Goal: Check status: Check status

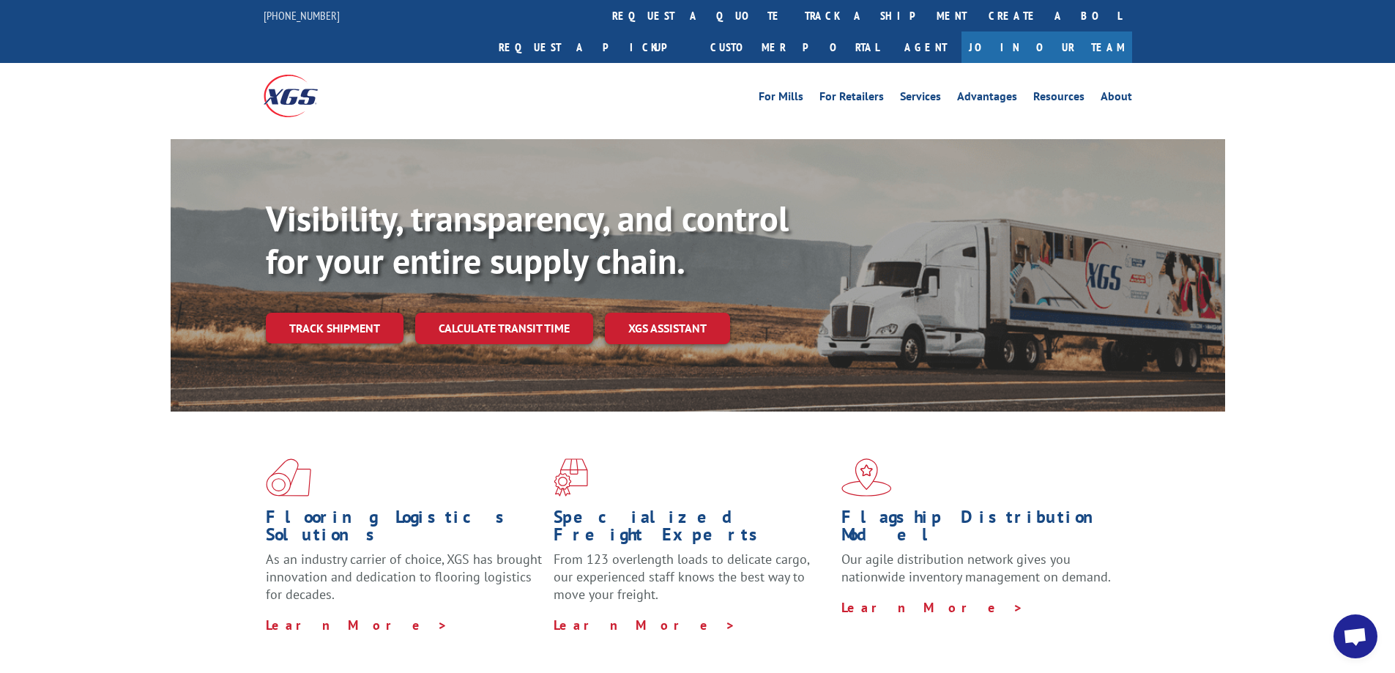
click at [1247, 290] on div "Visibility, transparency, and control for your entire supply chain. Track shipm…" at bounding box center [697, 289] width 1395 height 301
click at [360, 313] on link "Track shipment" at bounding box center [335, 328] width 138 height 31
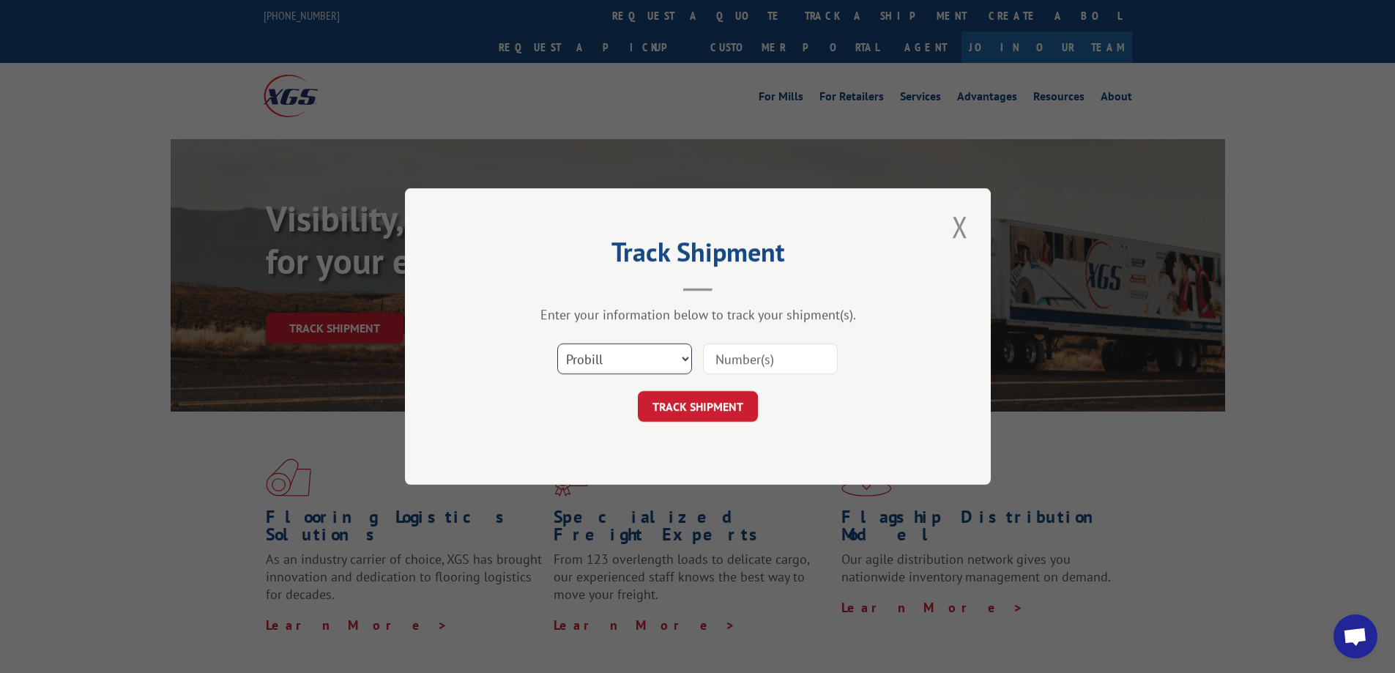
click at [638, 357] on select "Select category... Probill BOL PO" at bounding box center [624, 358] width 135 height 31
select select "bol"
click at [557, 343] on select "Select category... Probill BOL PO" at bounding box center [624, 358] width 135 height 31
click at [797, 366] on input at bounding box center [770, 358] width 135 height 31
paste input "17207959"
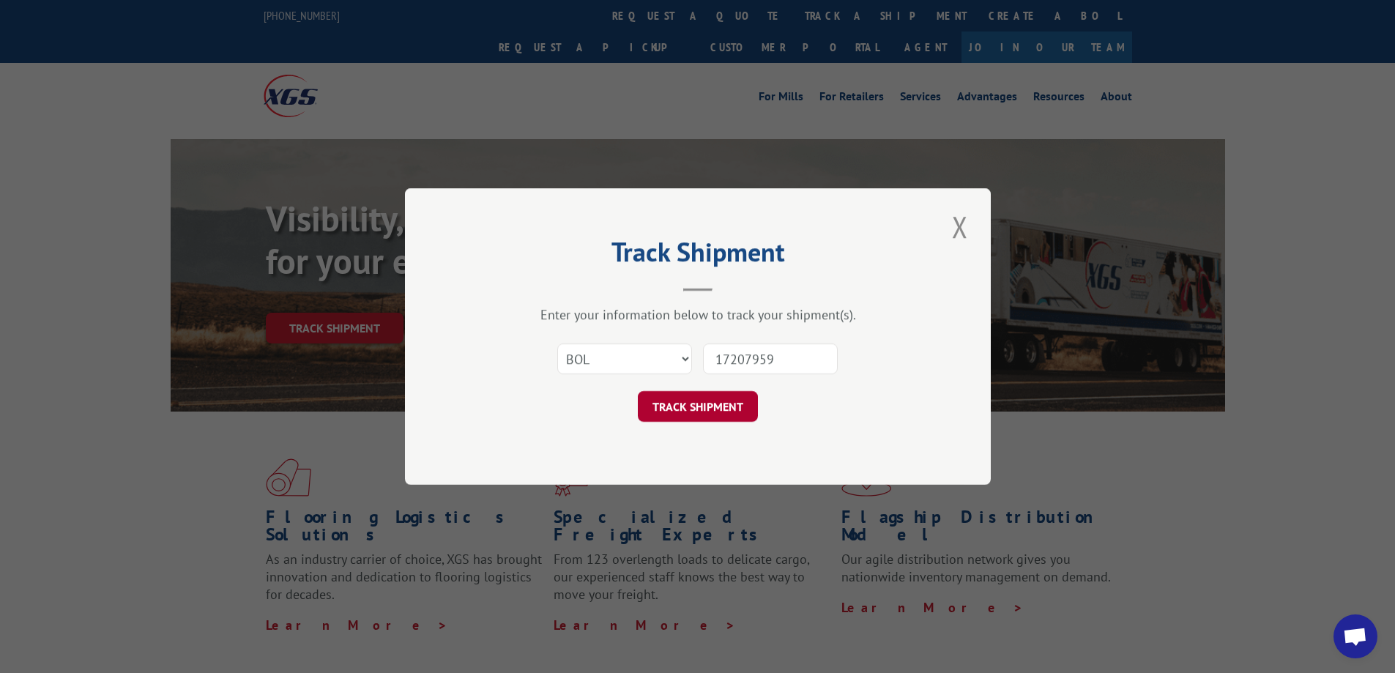
type input "17207959"
click at [712, 412] on button "TRACK SHIPMENT" at bounding box center [698, 406] width 120 height 31
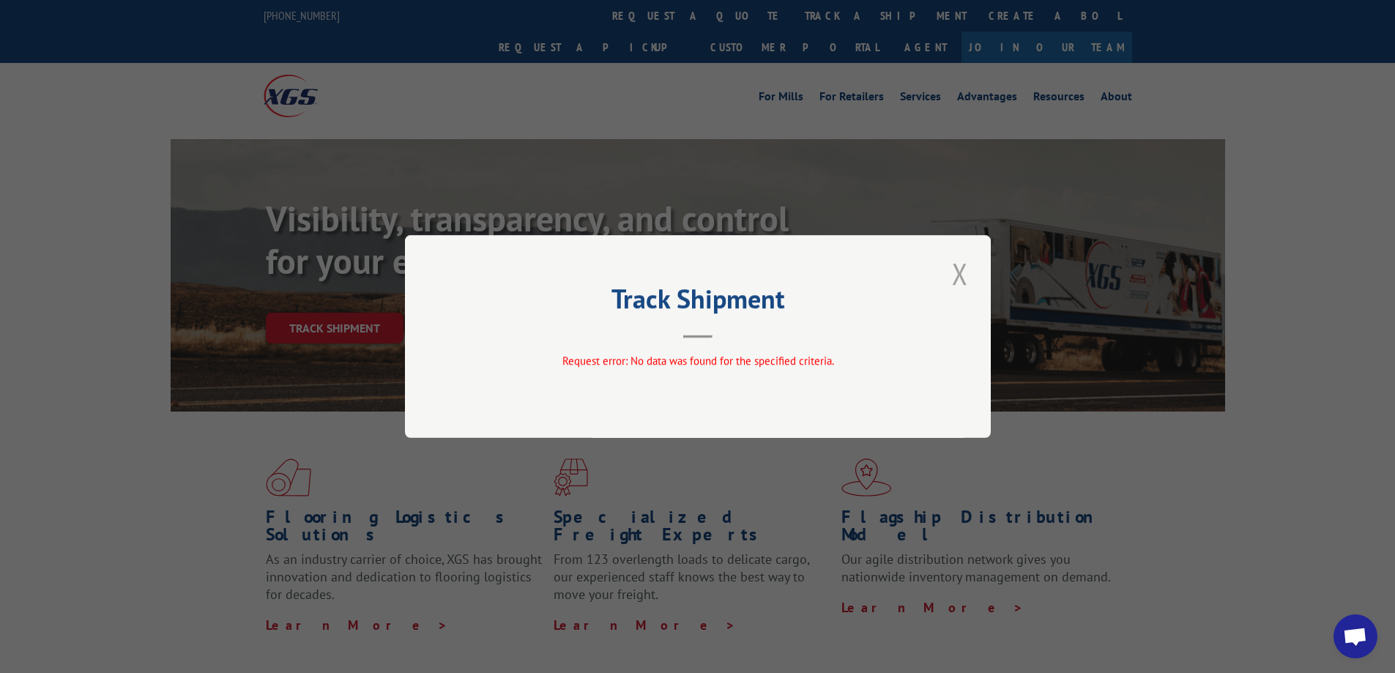
click at [960, 275] on button "Close modal" at bounding box center [960, 273] width 25 height 40
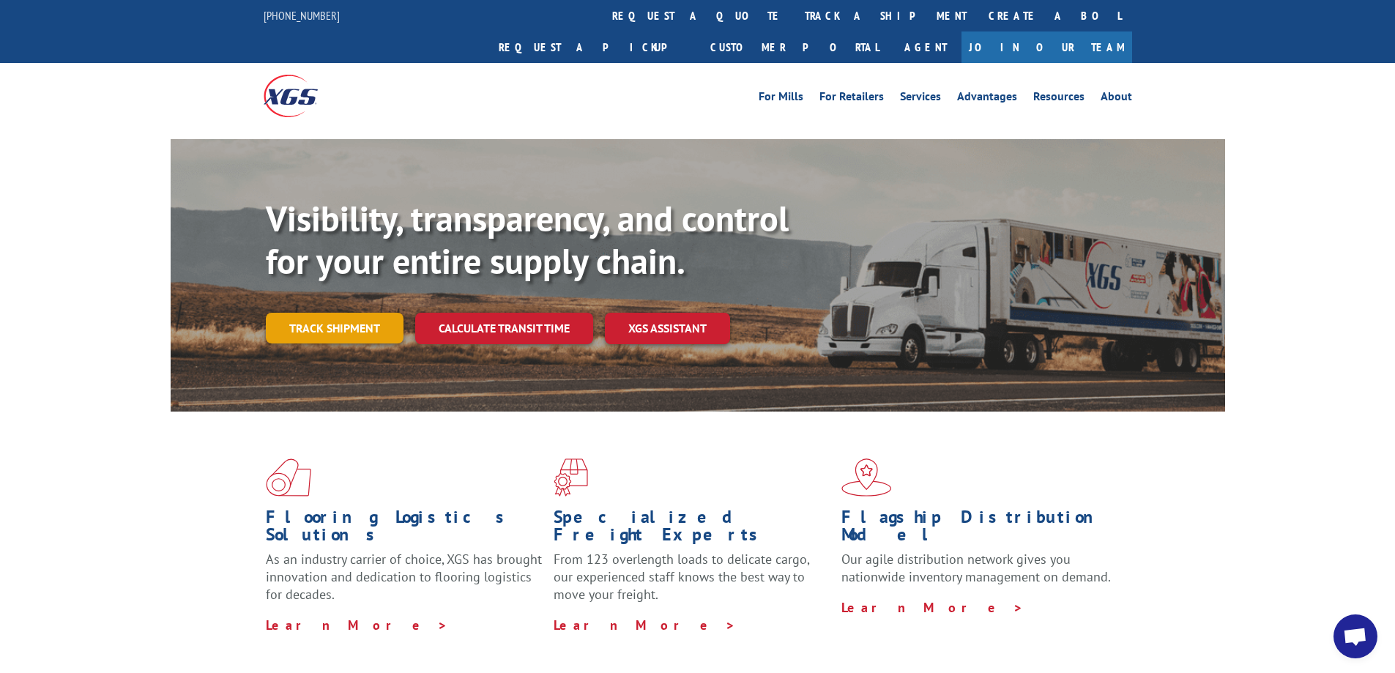
click at [380, 313] on link "Track shipment" at bounding box center [335, 328] width 138 height 31
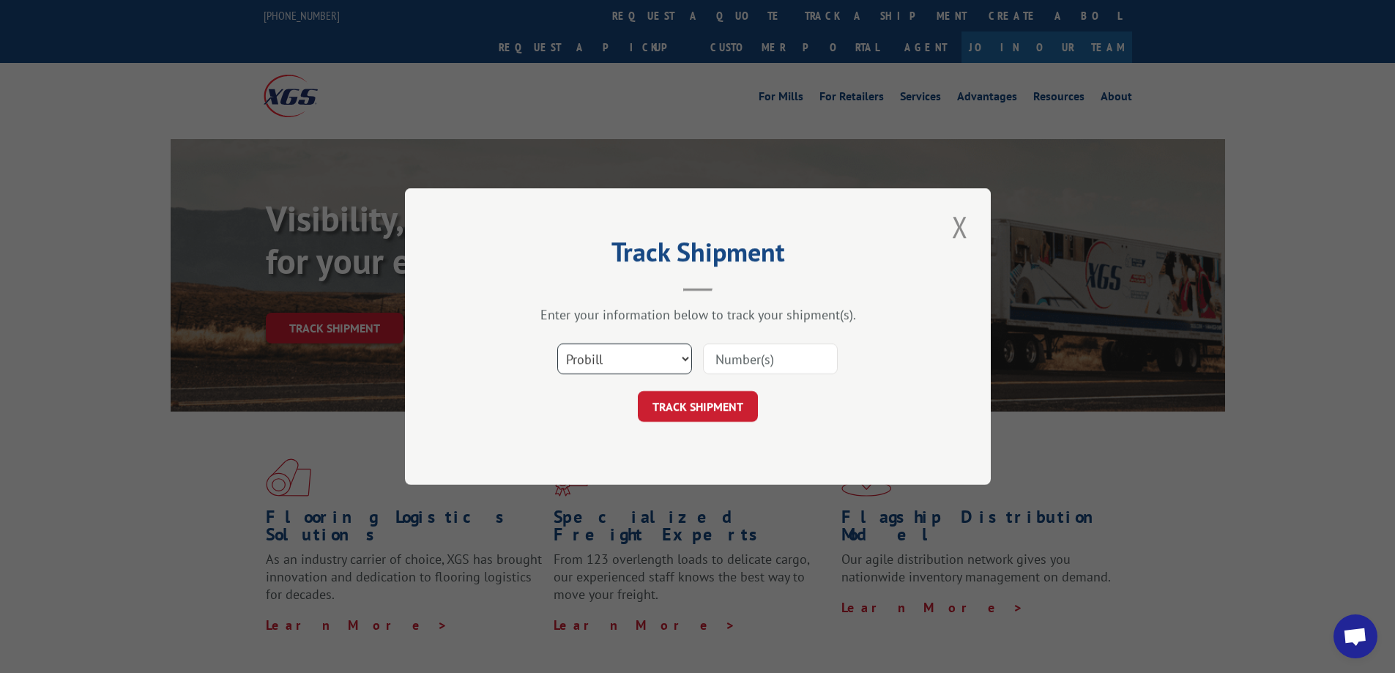
click at [658, 361] on select "Select category... Probill BOL PO" at bounding box center [624, 358] width 135 height 31
select select "po"
click at [557, 343] on select "Select category... Probill BOL PO" at bounding box center [624, 358] width 135 height 31
click at [778, 345] on input at bounding box center [770, 358] width 135 height 31
paste input "17207959"
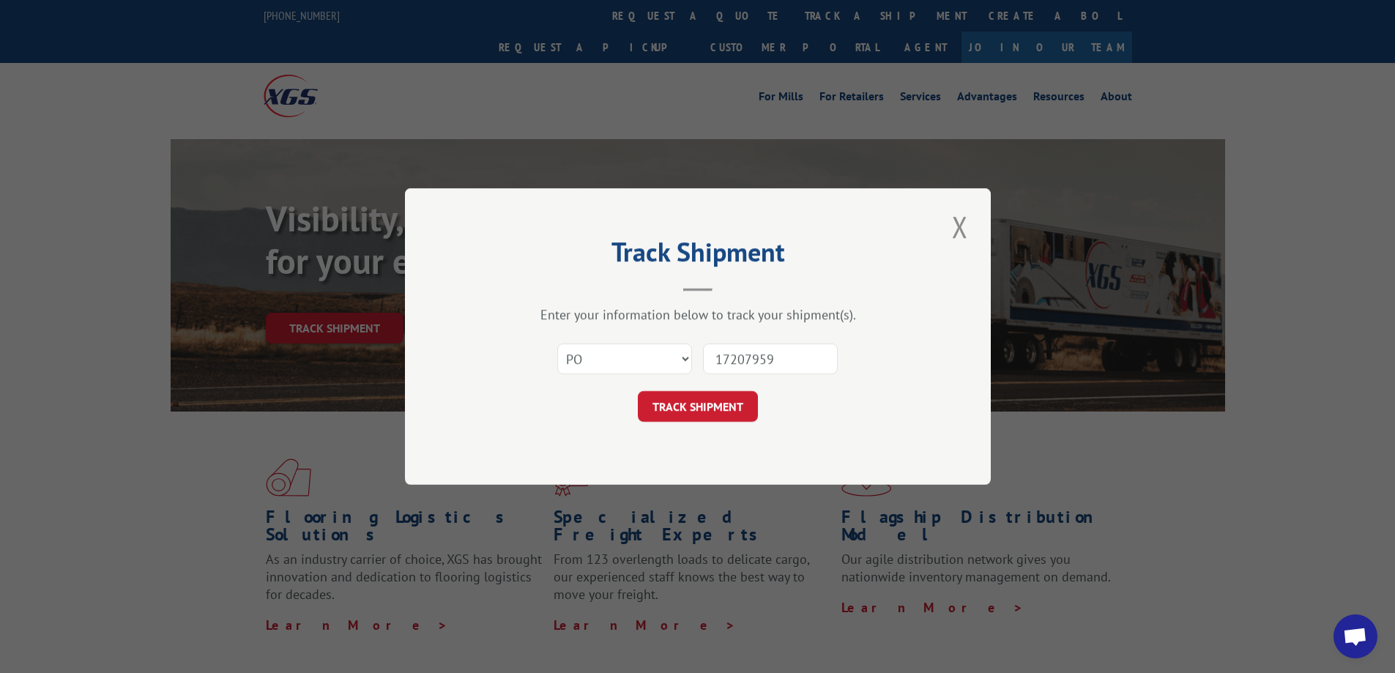
type input "17207959"
click at [710, 411] on button "TRACK SHIPMENT" at bounding box center [698, 406] width 120 height 31
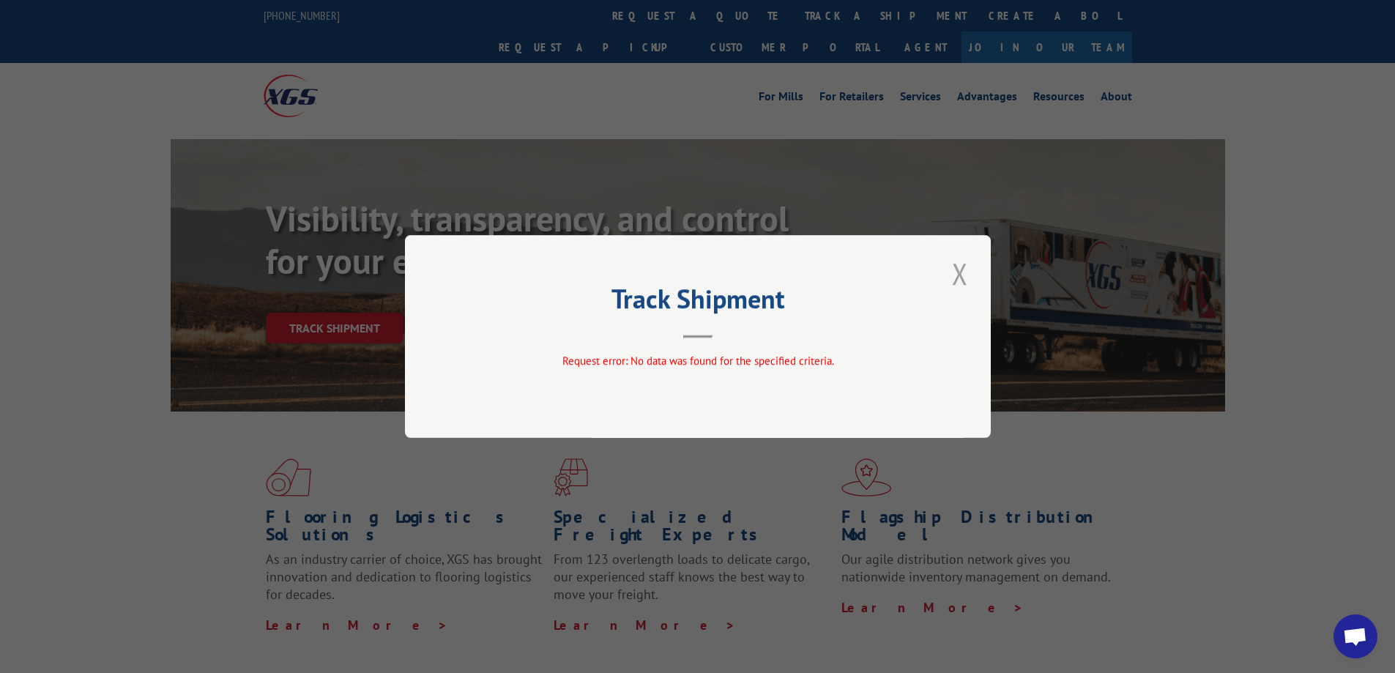
click at [967, 281] on button "Close modal" at bounding box center [960, 273] width 25 height 40
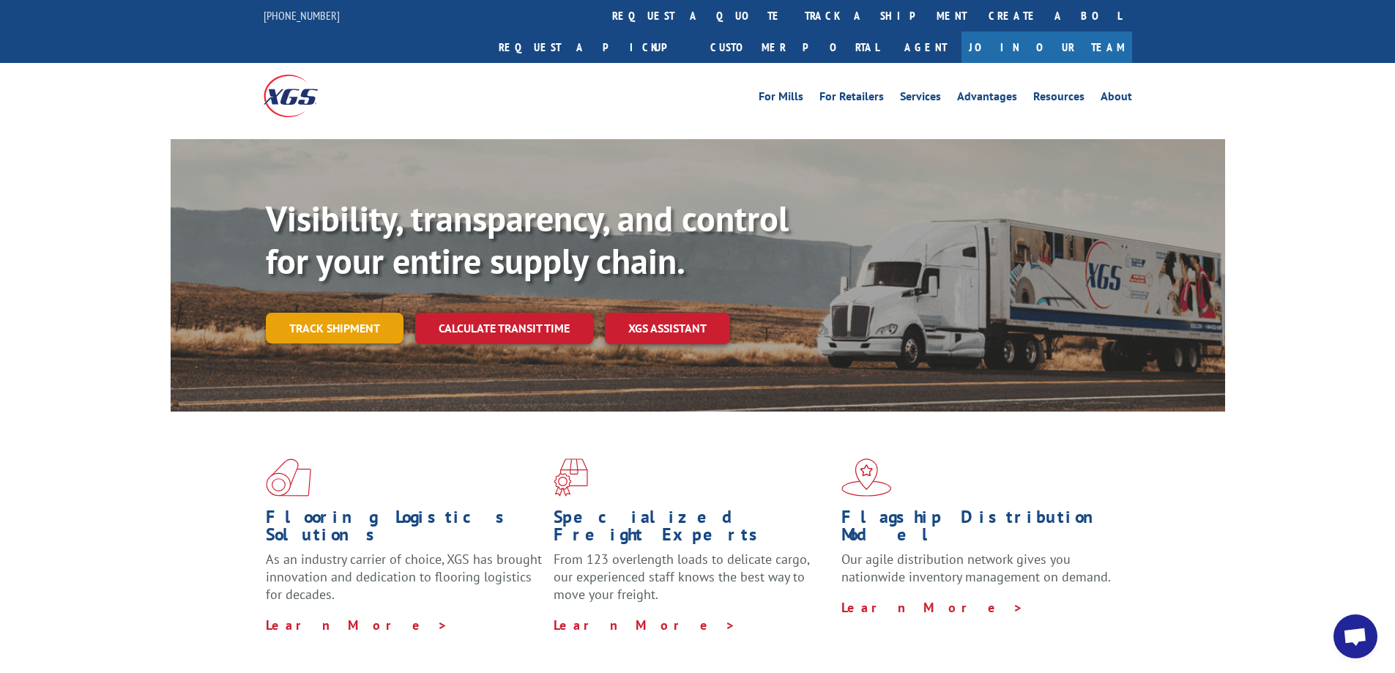
click at [354, 313] on link "Track shipment" at bounding box center [335, 328] width 138 height 31
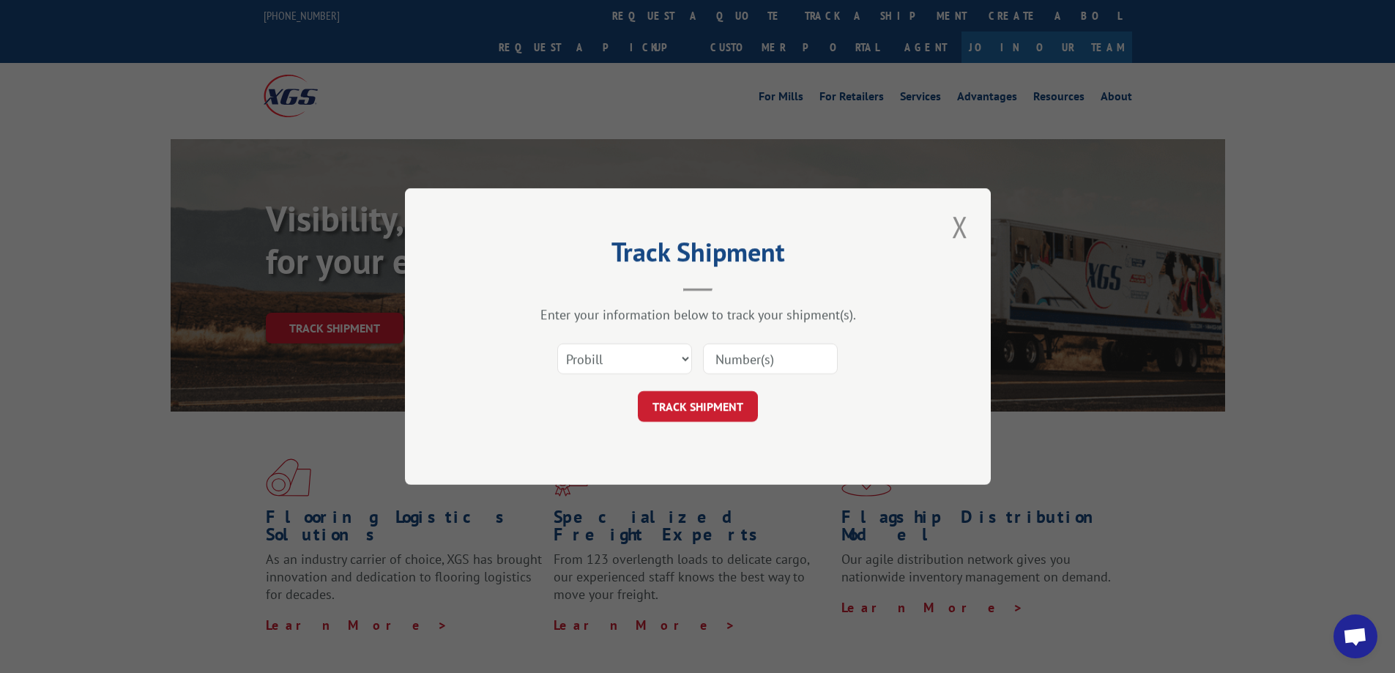
click at [745, 362] on input at bounding box center [770, 358] width 135 height 31
paste input "17207959"
type input "17207959"
click at [705, 398] on button "TRACK SHIPMENT" at bounding box center [698, 406] width 120 height 31
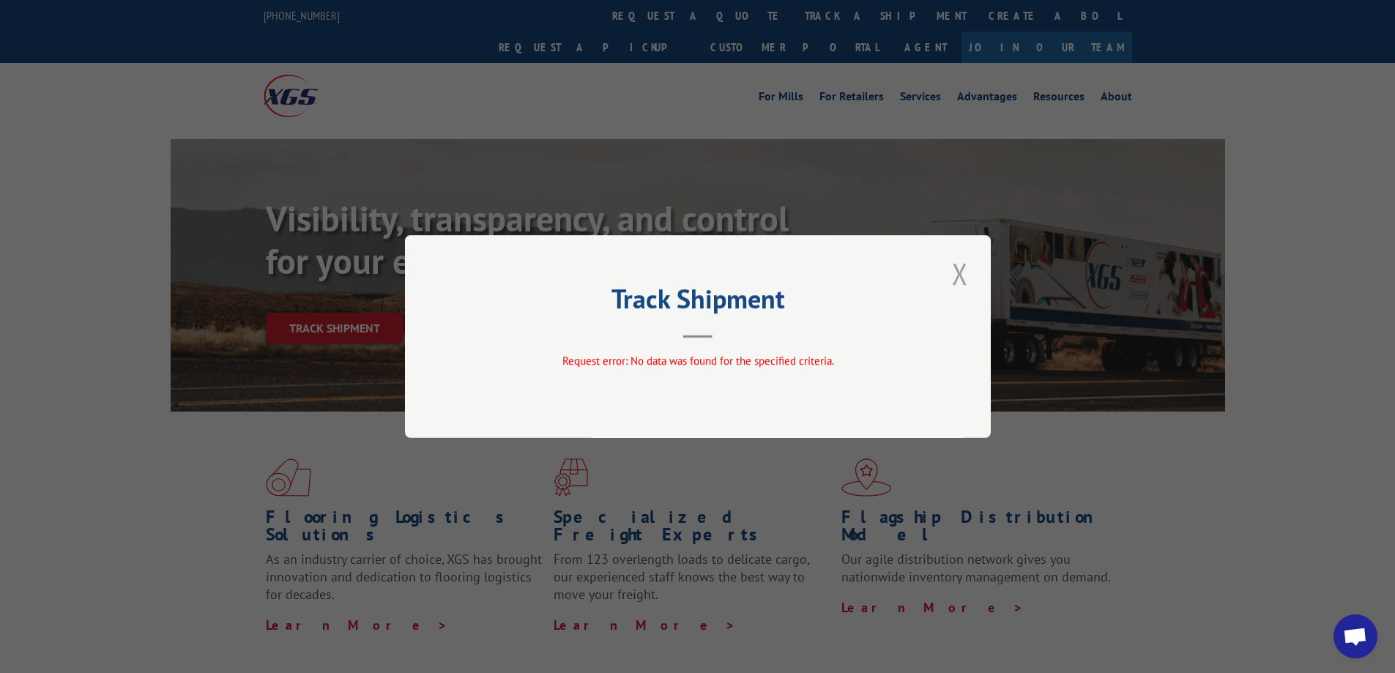
click at [951, 279] on button "Close modal" at bounding box center [960, 273] width 25 height 40
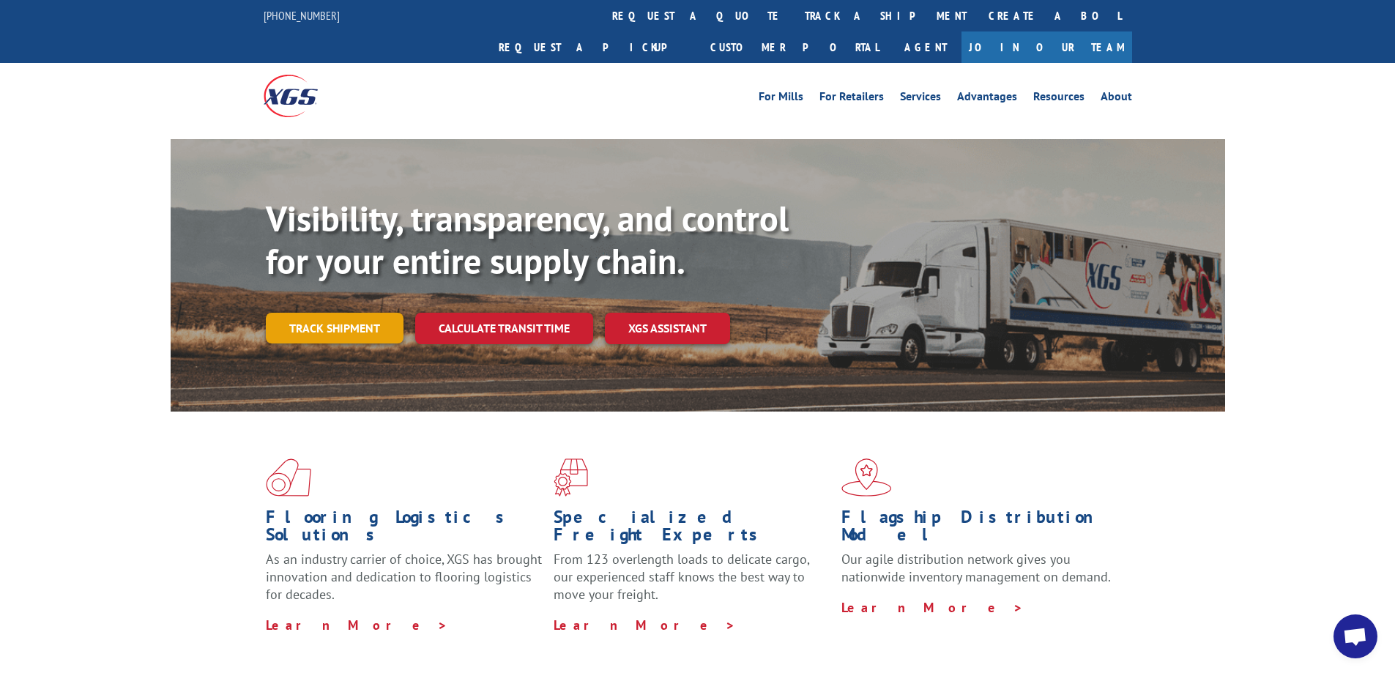
click at [387, 313] on link "Track shipment" at bounding box center [335, 328] width 138 height 31
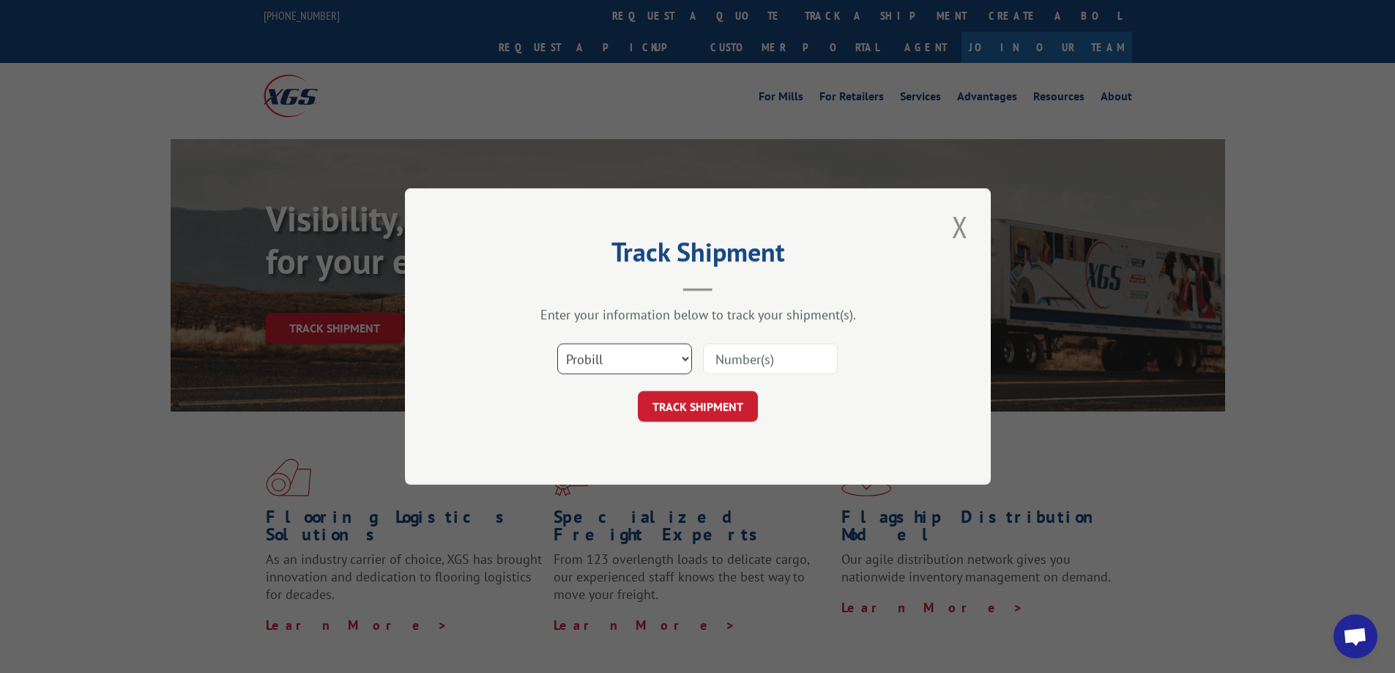
click at [663, 359] on select "Select category... Probill BOL PO" at bounding box center [624, 358] width 135 height 31
select select
click at [557, 343] on select "Select category... Probill BOL PO" at bounding box center [624, 358] width 135 height 31
click at [752, 362] on input at bounding box center [770, 358] width 135 height 31
paste input "17207959"
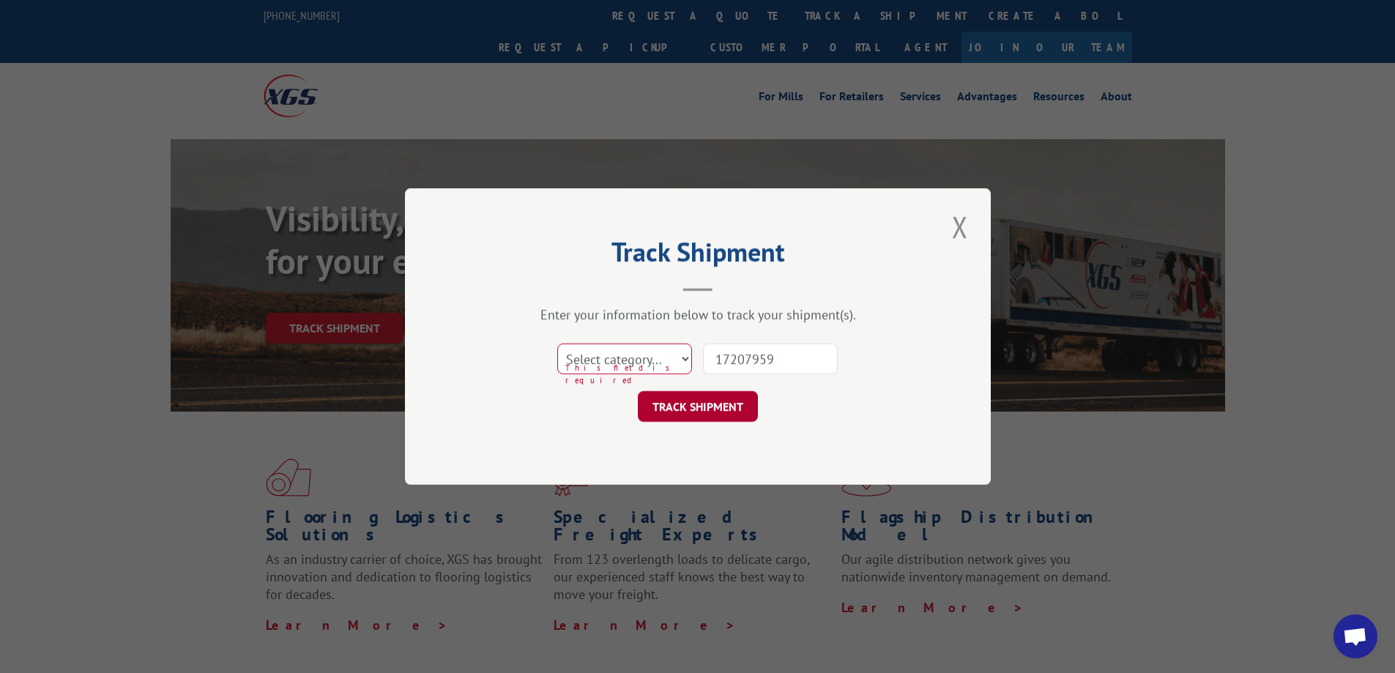
type input "17207959"
click at [712, 414] on button "TRACK SHIPMENT" at bounding box center [698, 406] width 120 height 31
click at [712, 409] on button "TRACK SHIPMENT" at bounding box center [698, 406] width 120 height 31
click at [667, 365] on select "Select category... Probill BOL PO" at bounding box center [624, 358] width 135 height 31
select select "bol"
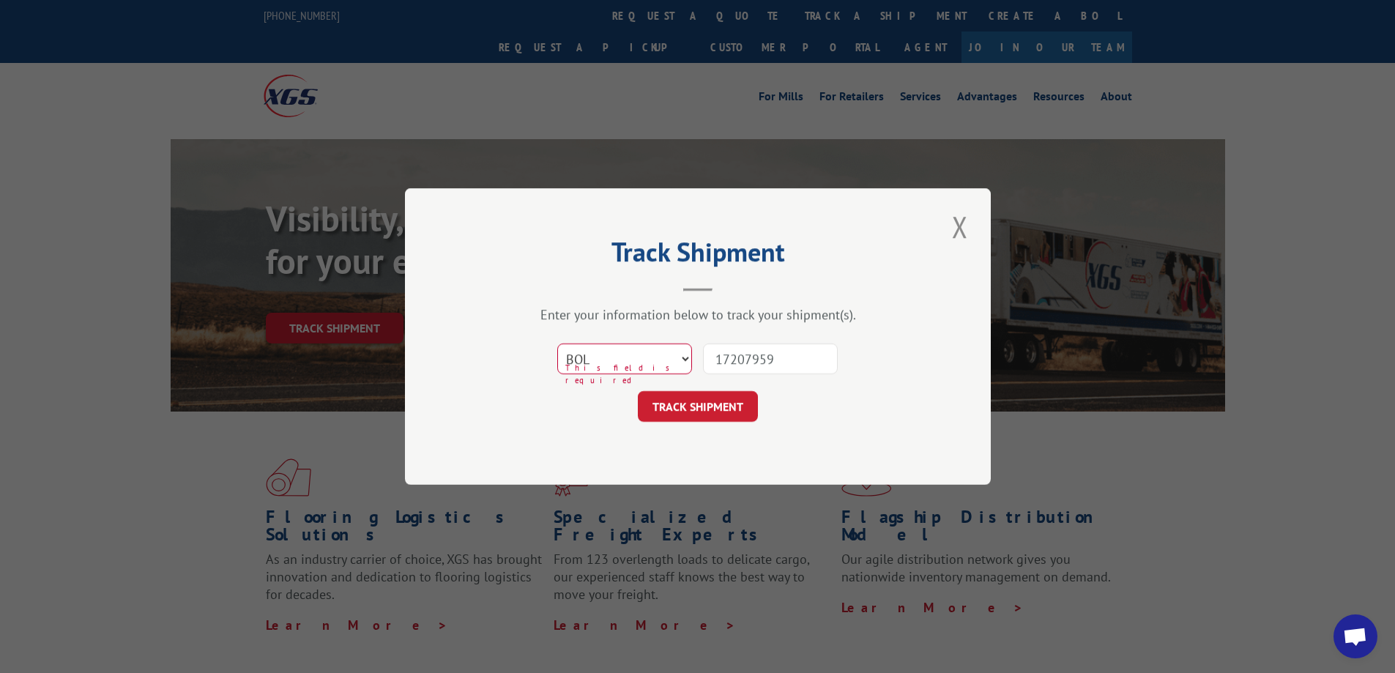
click at [557, 343] on select "Select category... Probill BOL PO" at bounding box center [624, 358] width 135 height 31
click at [721, 405] on button "TRACK SHIPMENT" at bounding box center [698, 406] width 120 height 31
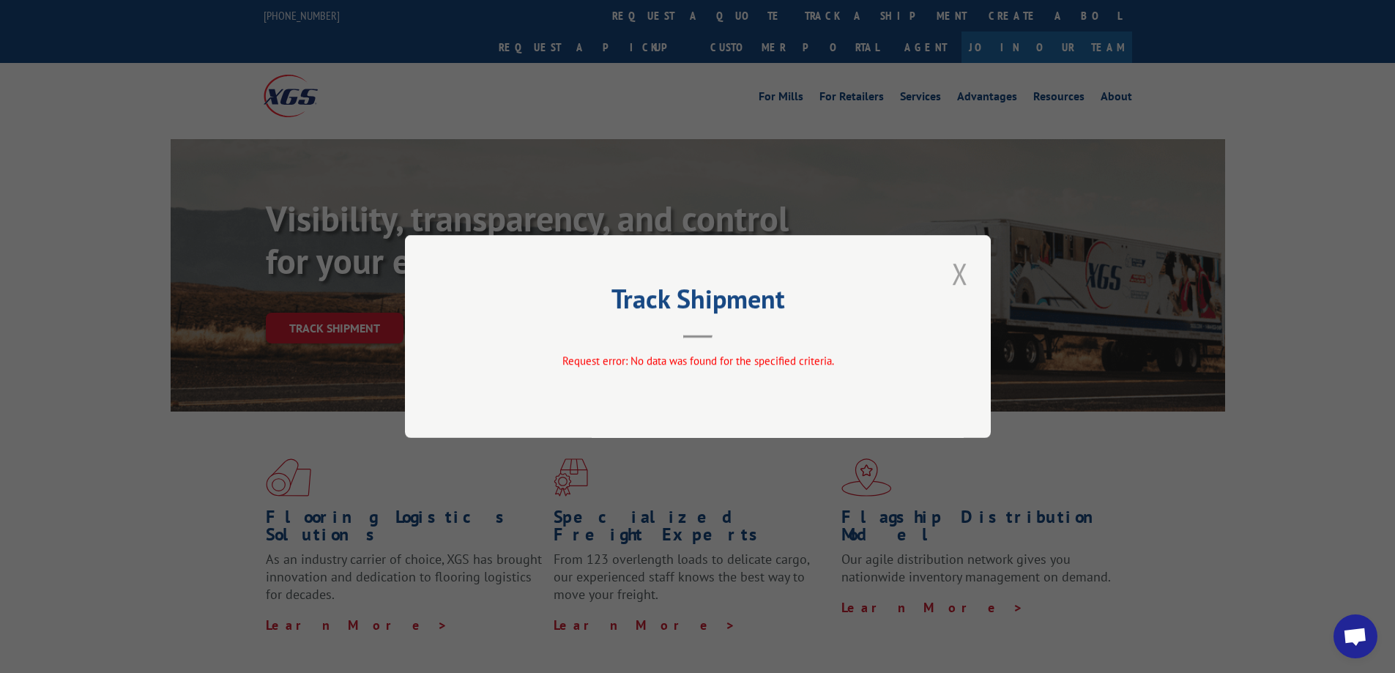
click at [956, 267] on button "Close modal" at bounding box center [960, 273] width 25 height 40
